Goal: Information Seeking & Learning: Check status

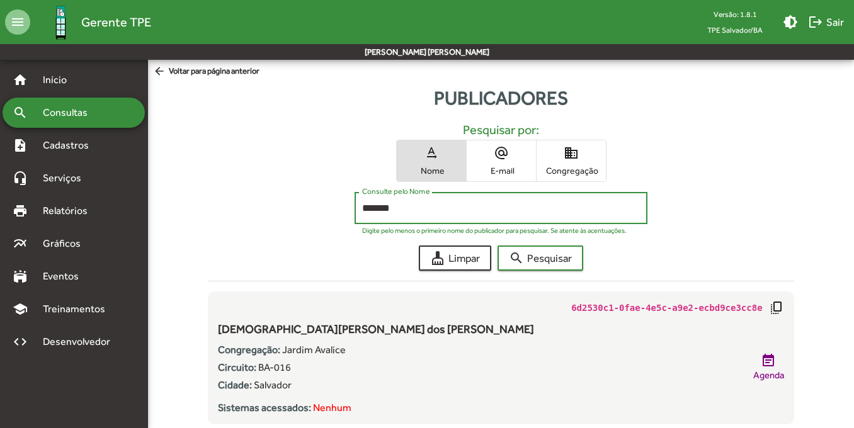
scroll to position [26, 0]
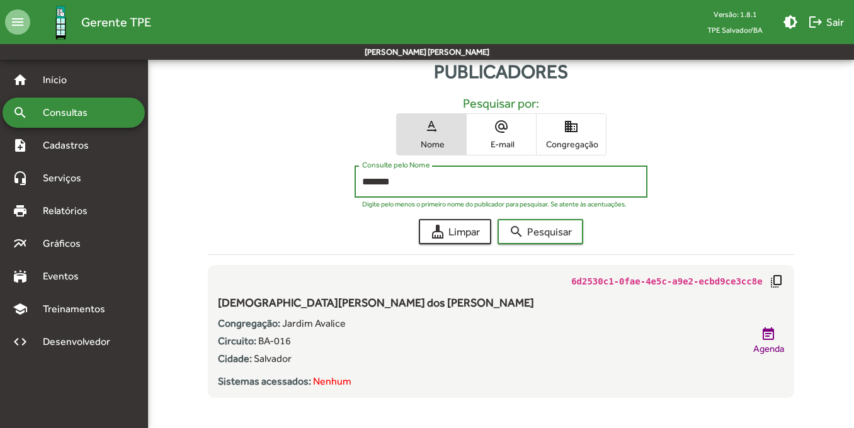
click at [89, 108] on span "Consultas" at bounding box center [69, 112] width 69 height 15
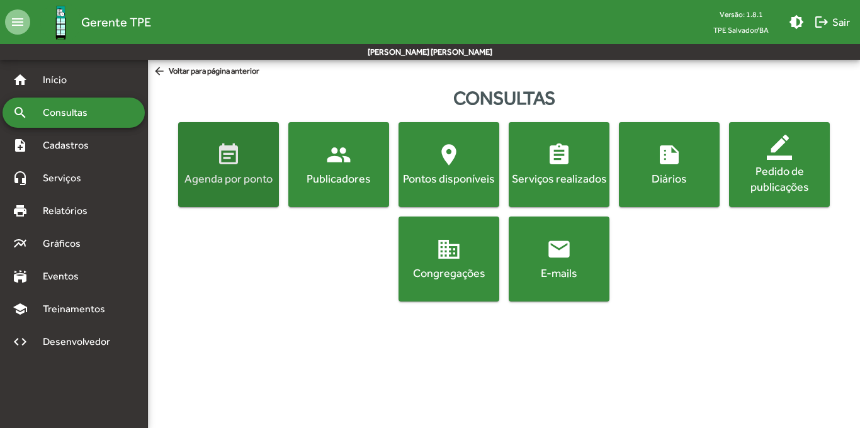
click at [264, 172] on div "Agenda por ponto" at bounding box center [229, 179] width 96 height 16
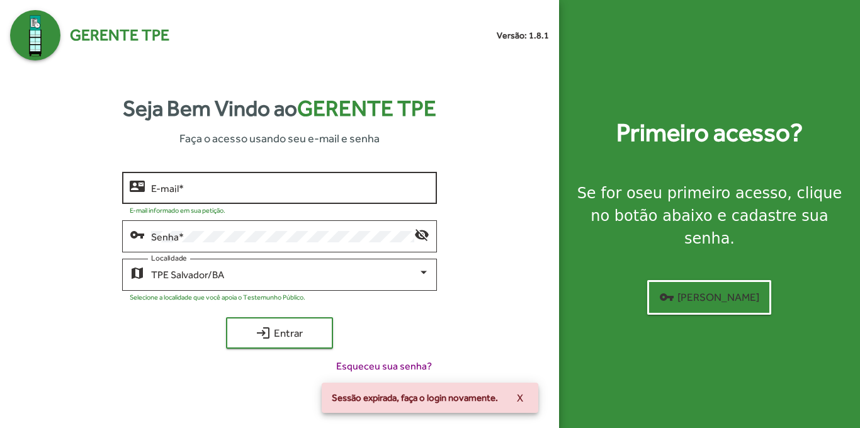
click at [260, 195] on div "E-mail *" at bounding box center [290, 186] width 278 height 35
click at [212, 191] on input "E-mail *" at bounding box center [290, 188] width 278 height 11
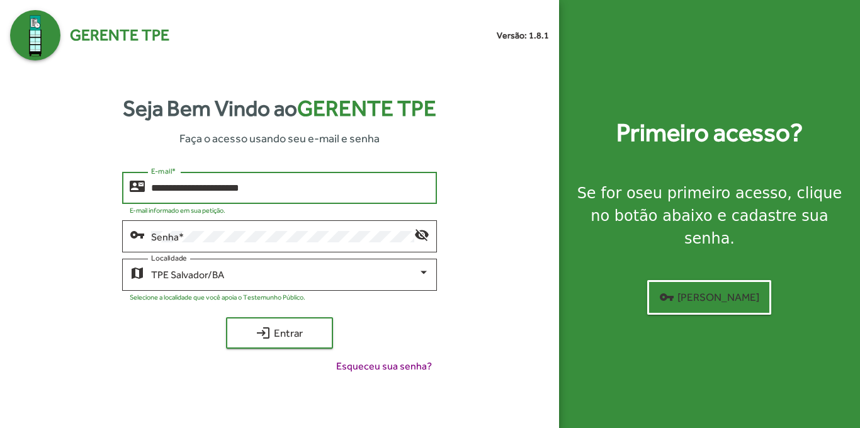
type input "**********"
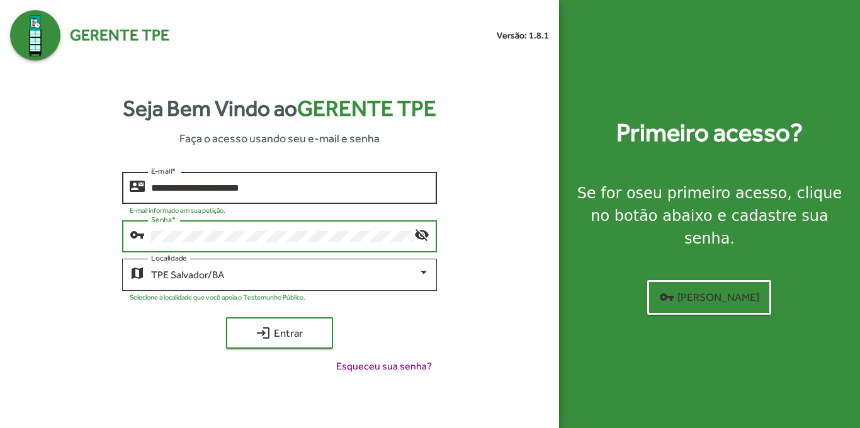
click at [226, 317] on button "login Entrar" at bounding box center [279, 332] width 107 height 31
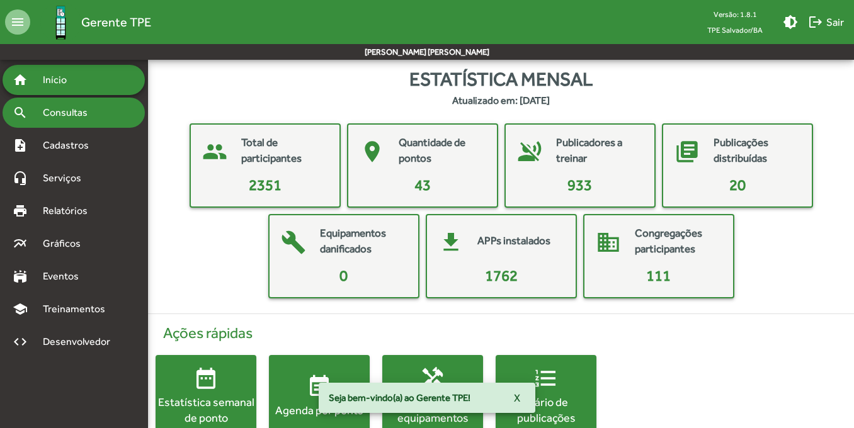
click at [84, 110] on span "Consultas" at bounding box center [69, 112] width 69 height 15
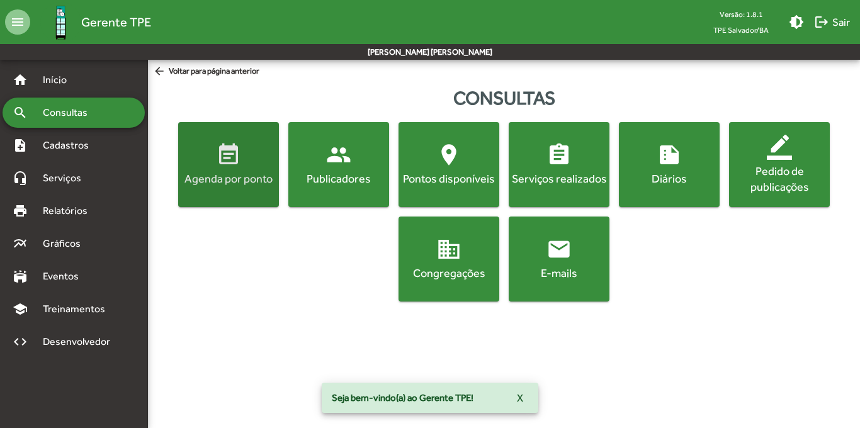
click at [255, 178] on div "Agenda por ponto" at bounding box center [229, 179] width 96 height 16
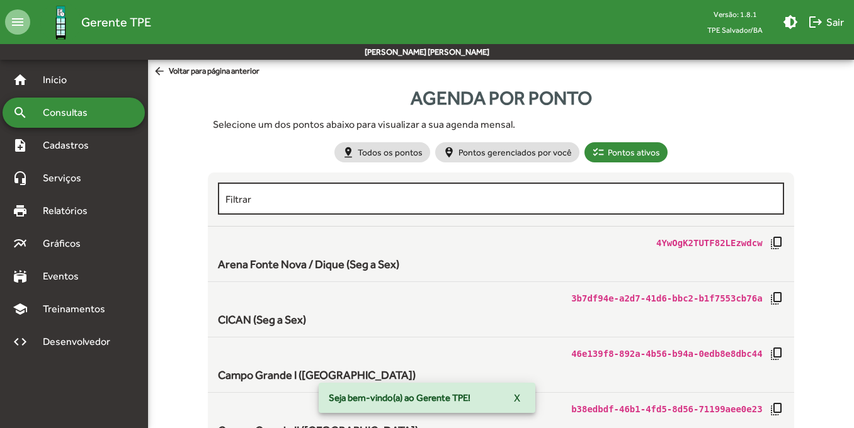
click at [405, 199] on input "Filtrar" at bounding box center [500, 198] width 550 height 11
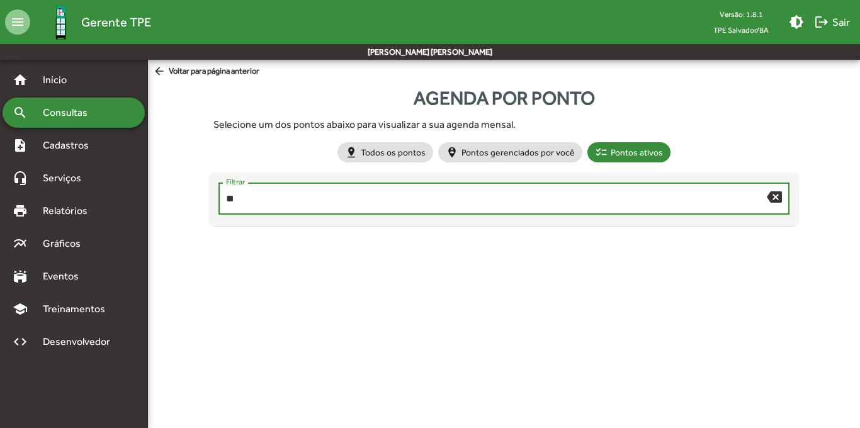
type input "*"
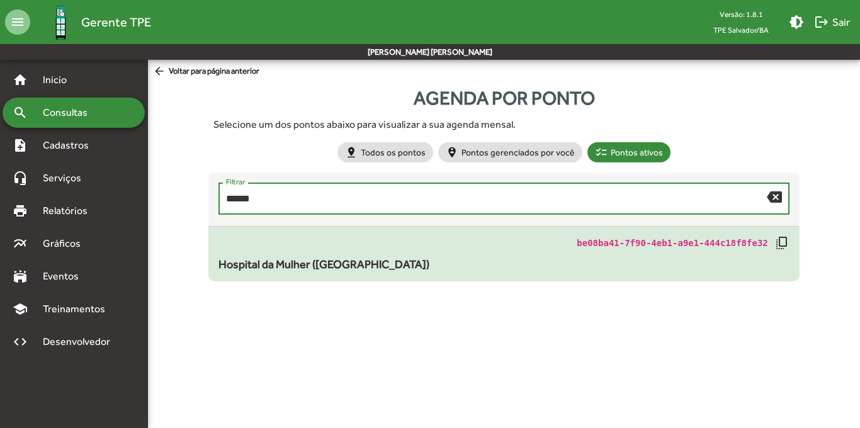
type input "******"
click at [411, 273] on mat-list-item "be08ba41-7f90-4eb1-a9e1-444c18f8fe32 copy_all [GEOGRAPHIC_DATA] ([GEOGRAPHIC_DA…" at bounding box center [503, 254] width 591 height 55
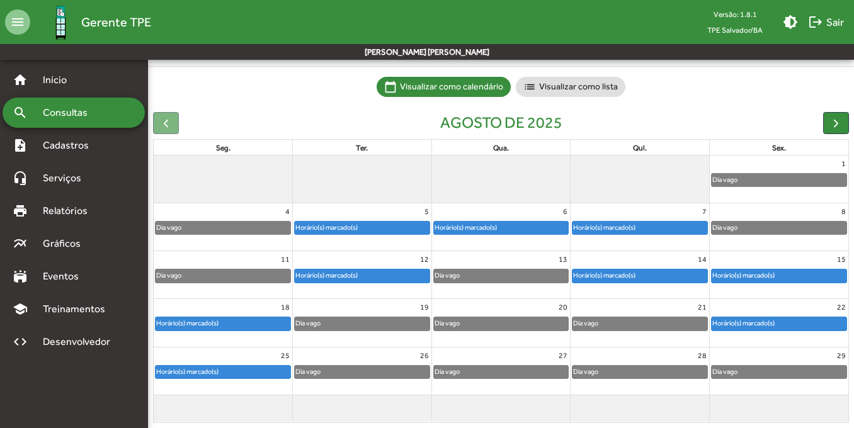
scroll to position [81, 0]
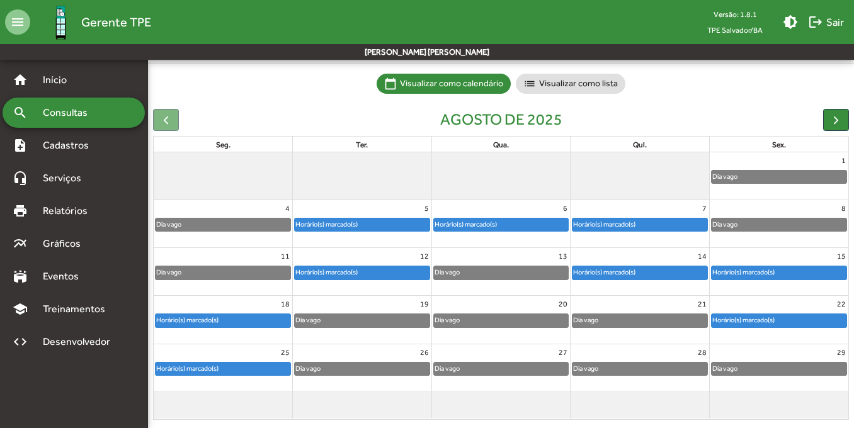
click at [358, 221] on div "Horário(s) marcado(s)" at bounding box center [327, 225] width 64 height 12
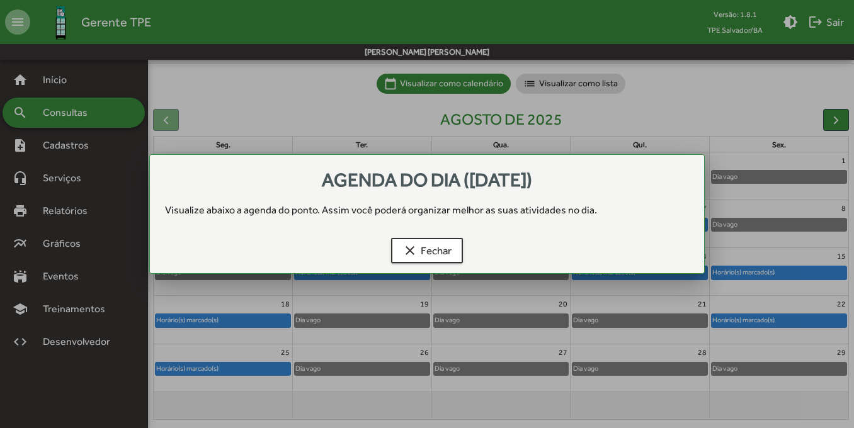
scroll to position [0, 0]
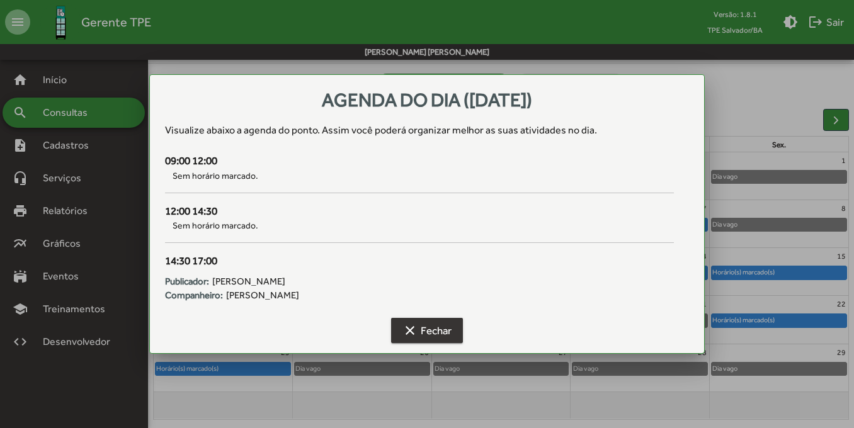
click at [433, 318] on button "clear Fechar" at bounding box center [427, 330] width 72 height 25
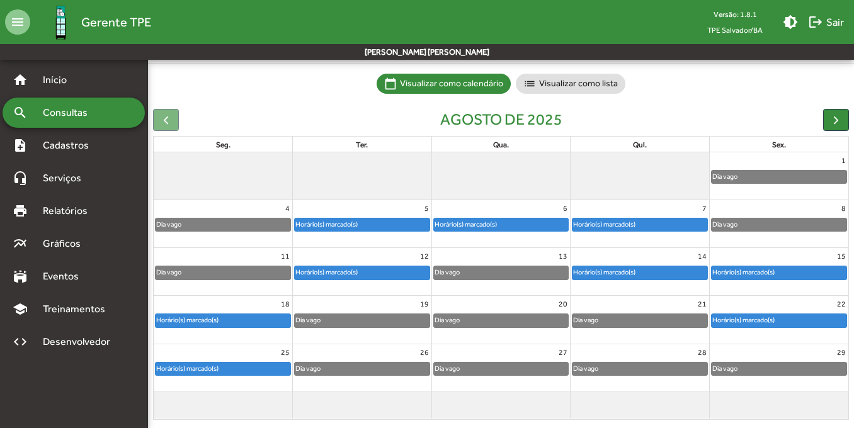
scroll to position [93, 0]
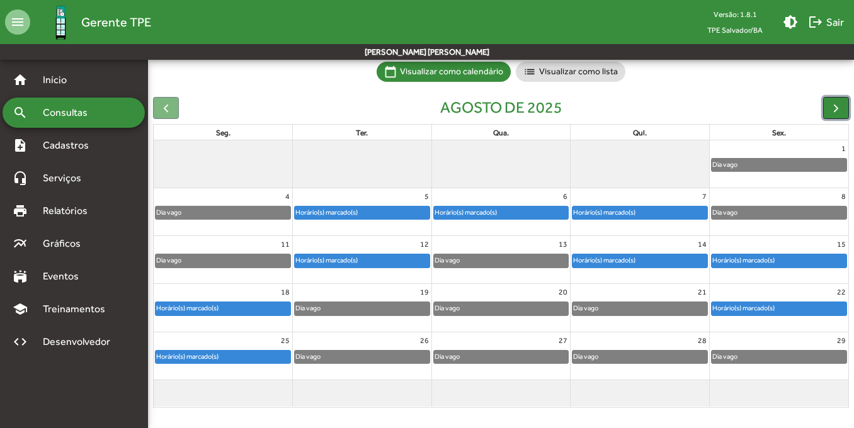
click at [835, 108] on span "button" at bounding box center [835, 107] width 13 height 13
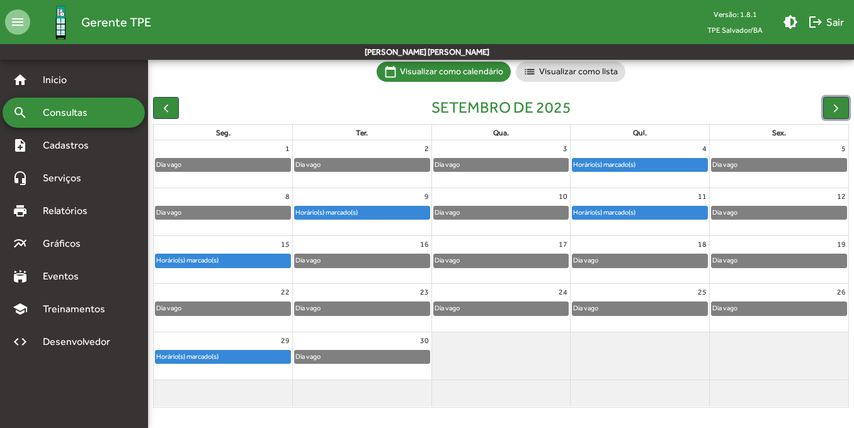
click at [649, 163] on div "Horário(s) marcado(s)" at bounding box center [640, 165] width 135 height 13
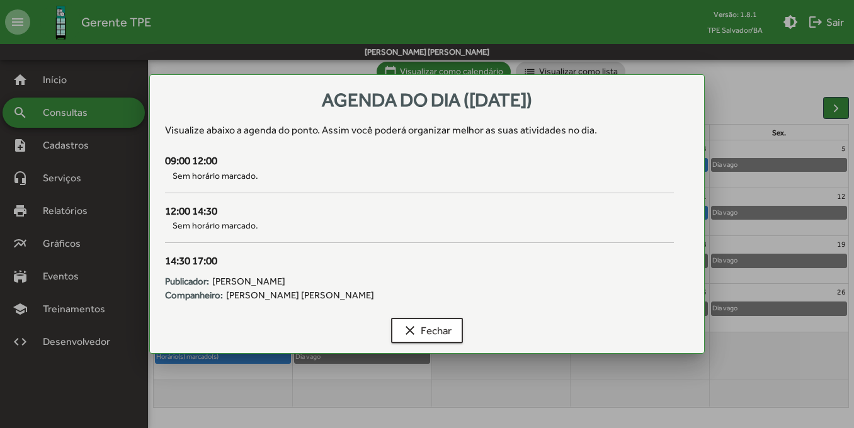
scroll to position [0, 0]
click at [413, 336] on mat-icon "clear" at bounding box center [409, 330] width 15 height 15
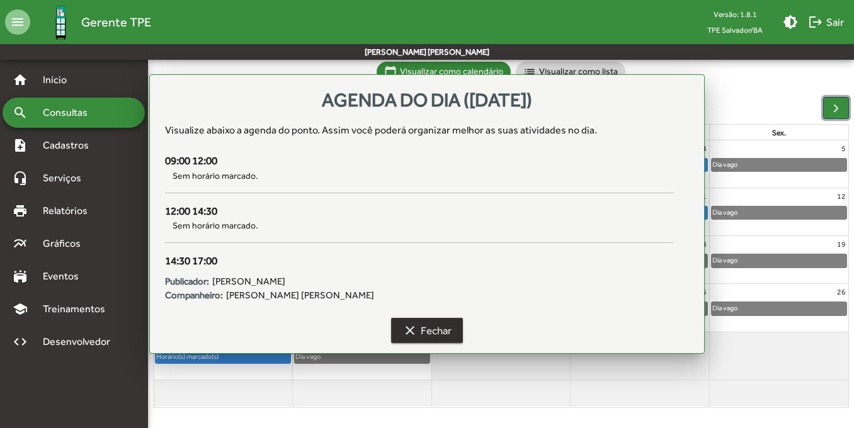
scroll to position [93, 0]
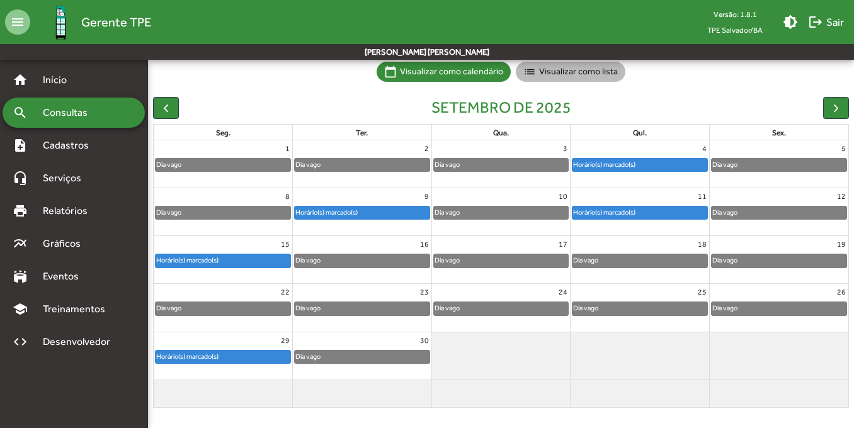
click at [559, 79] on mat-chip "list Visualizar como lista" at bounding box center [571, 72] width 110 height 20
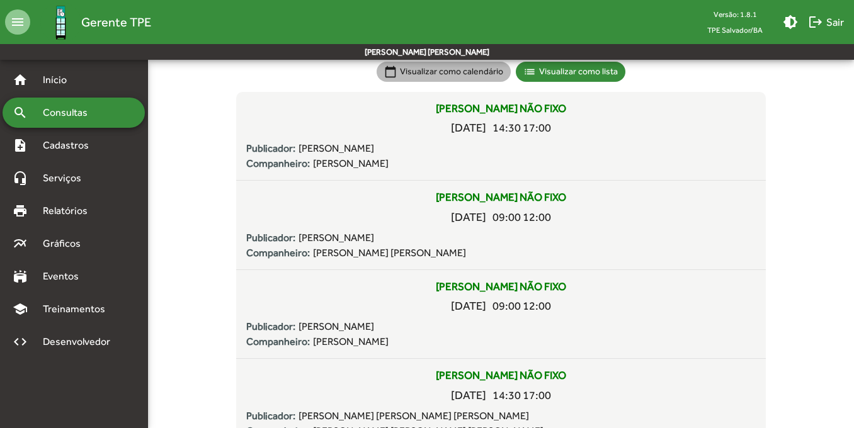
click at [457, 71] on mat-chip "calendar_today Visualizar como calendário" at bounding box center [444, 72] width 134 height 20
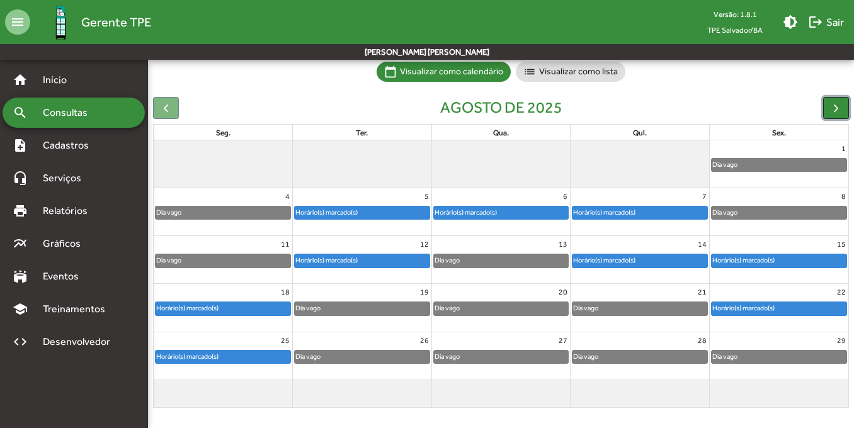
click at [831, 107] on span "button" at bounding box center [835, 107] width 13 height 13
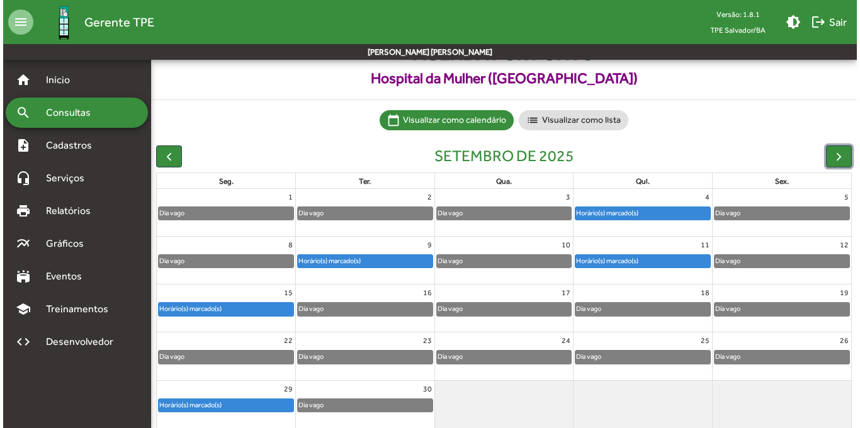
scroll to position [0, 0]
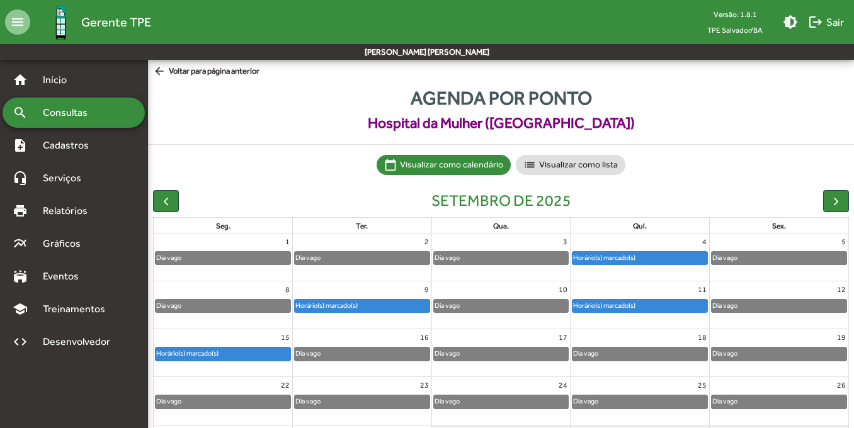
click at [162, 71] on mat-icon "arrow_back" at bounding box center [161, 72] width 16 height 14
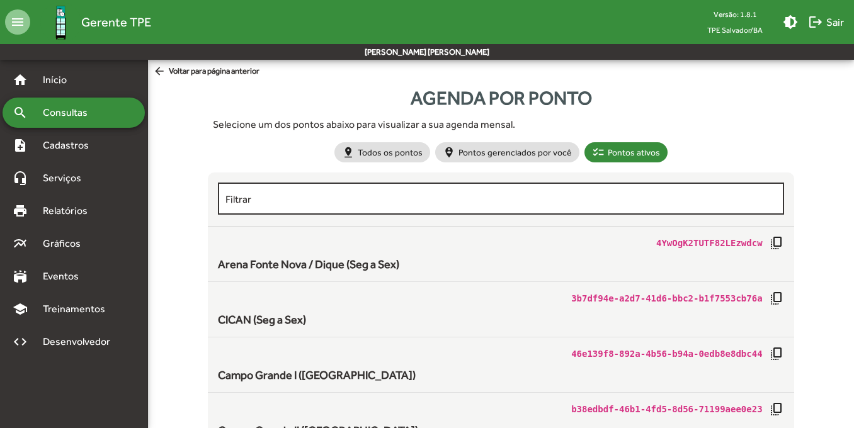
click at [384, 191] on div "Filtrar" at bounding box center [500, 197] width 550 height 35
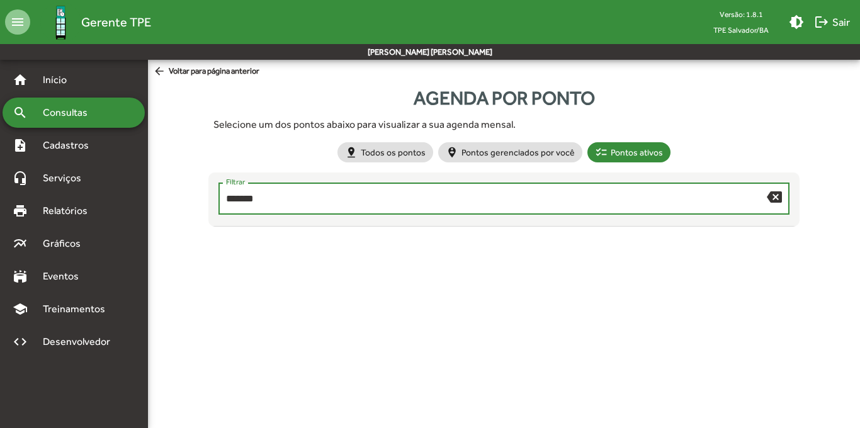
type input "******"
click at [62, 112] on span "Consultas" at bounding box center [69, 112] width 69 height 15
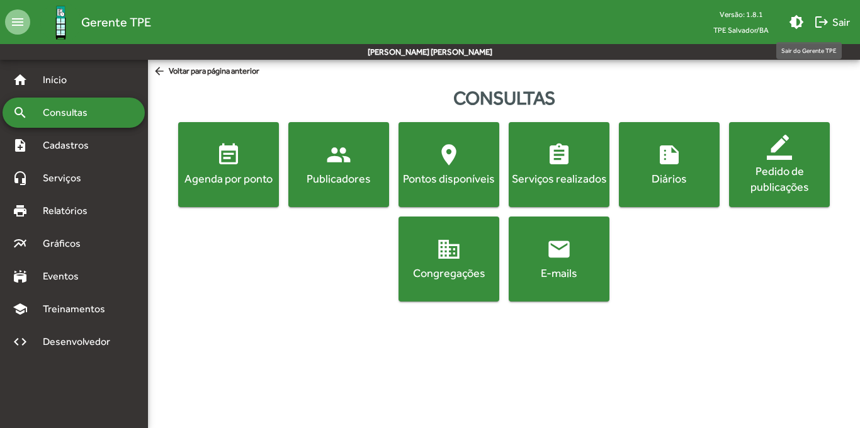
click at [824, 25] on mat-icon "logout" at bounding box center [821, 21] width 15 height 15
